Goal: Check status

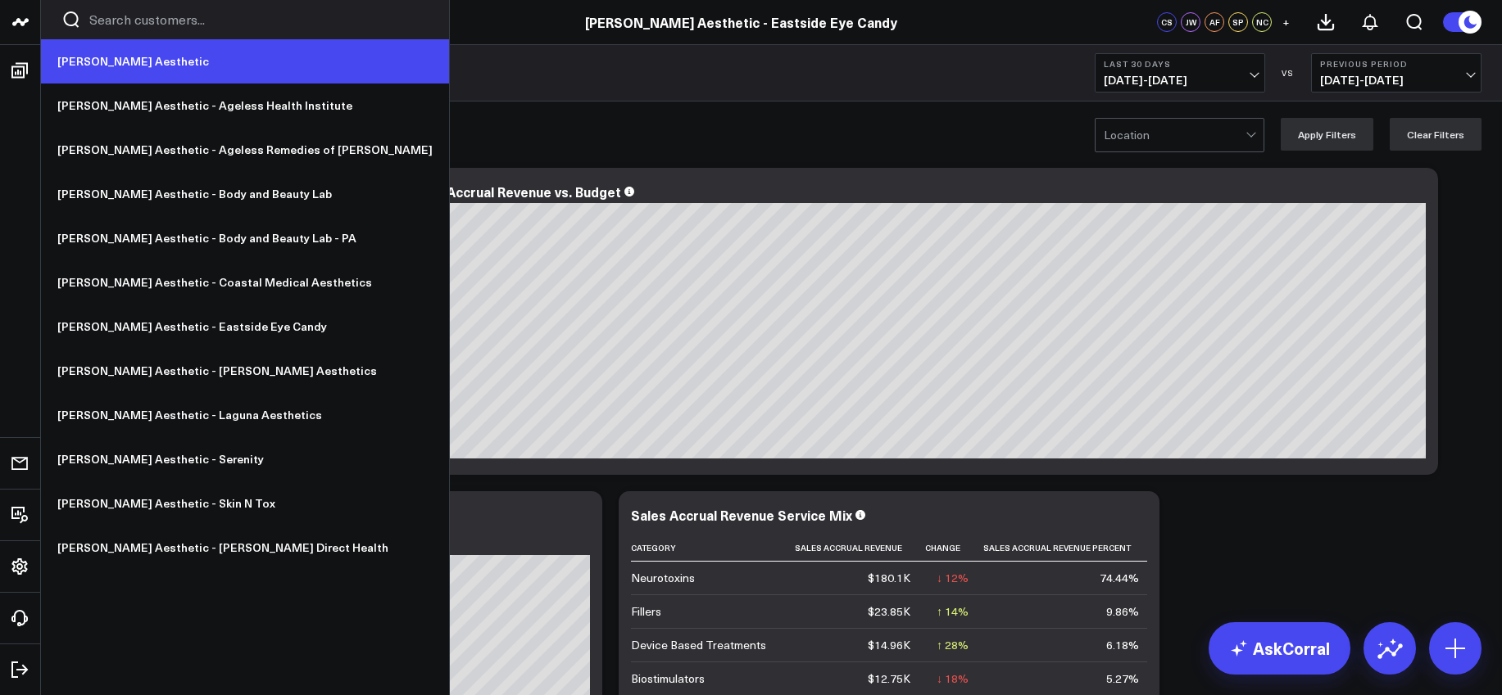
click at [124, 70] on link "[PERSON_NAME] Aesthetic" at bounding box center [245, 61] width 408 height 44
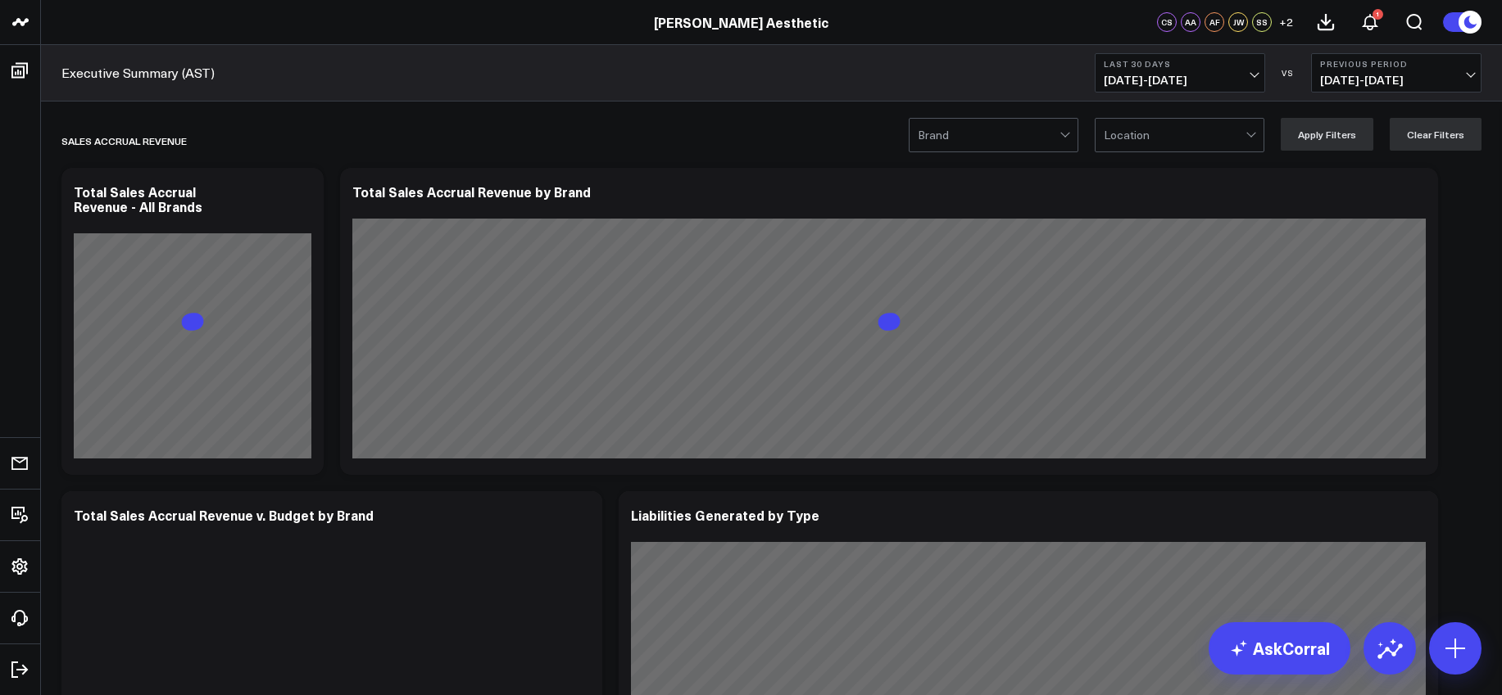
click at [1147, 83] on span "[DATE] - [DATE]" at bounding box center [1179, 80] width 152 height 13
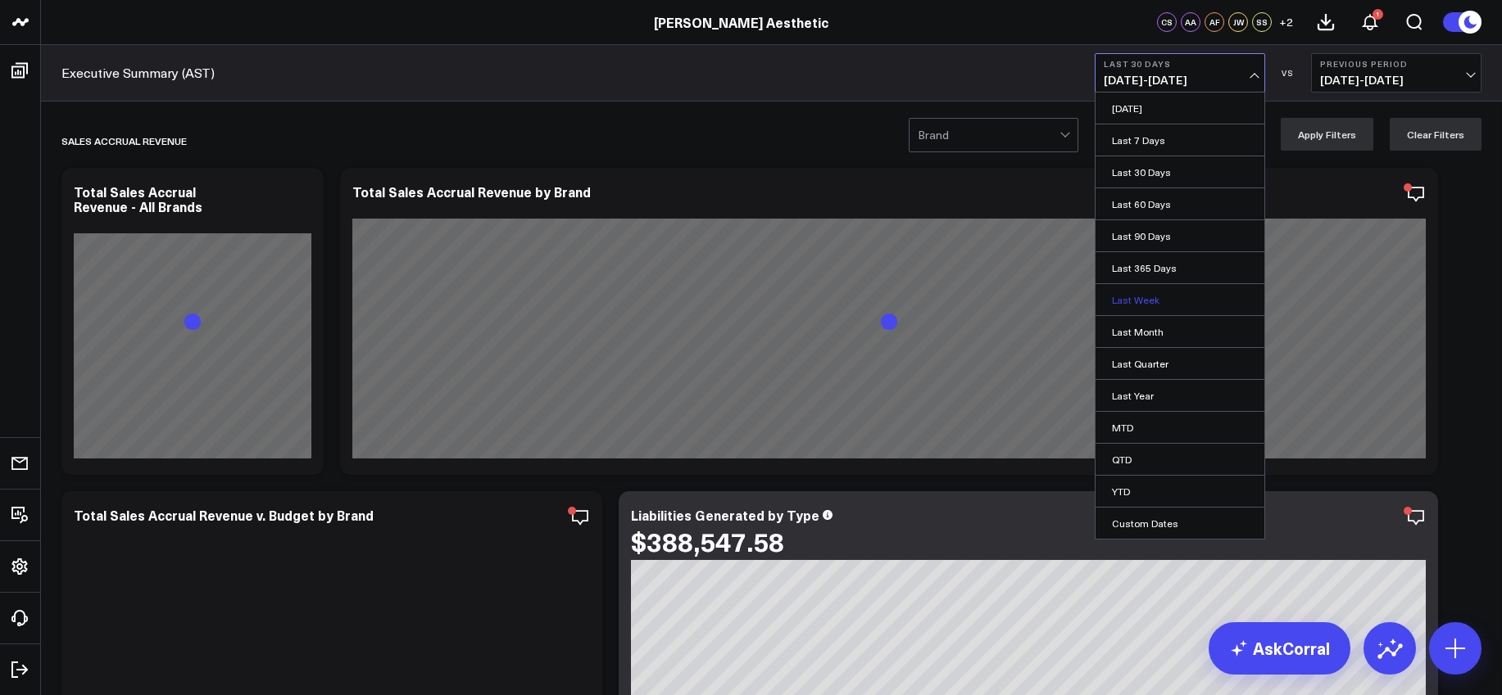
click at [1144, 297] on link "Last Week" at bounding box center [1179, 299] width 169 height 31
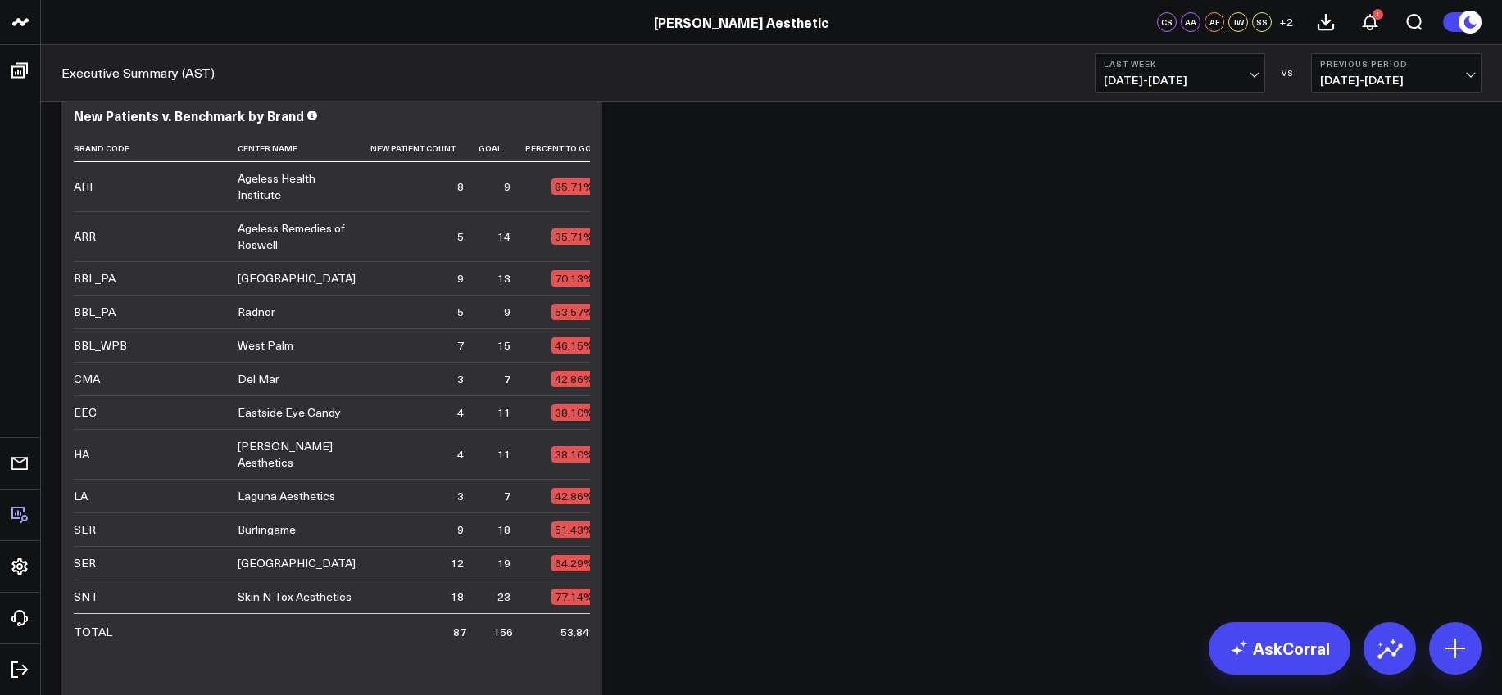
scroll to position [3681, 0]
